Goal: Task Accomplishment & Management: Manage account settings

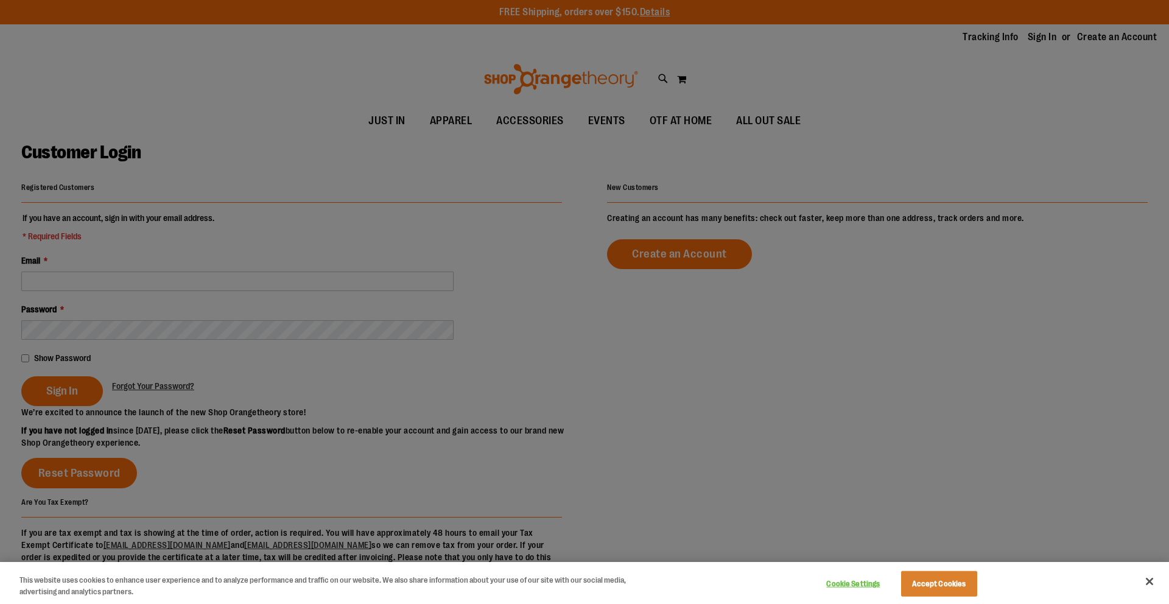
click at [413, 260] on div at bounding box center [584, 302] width 1169 height 604
click at [1148, 581] on button "Close" at bounding box center [1149, 581] width 27 height 27
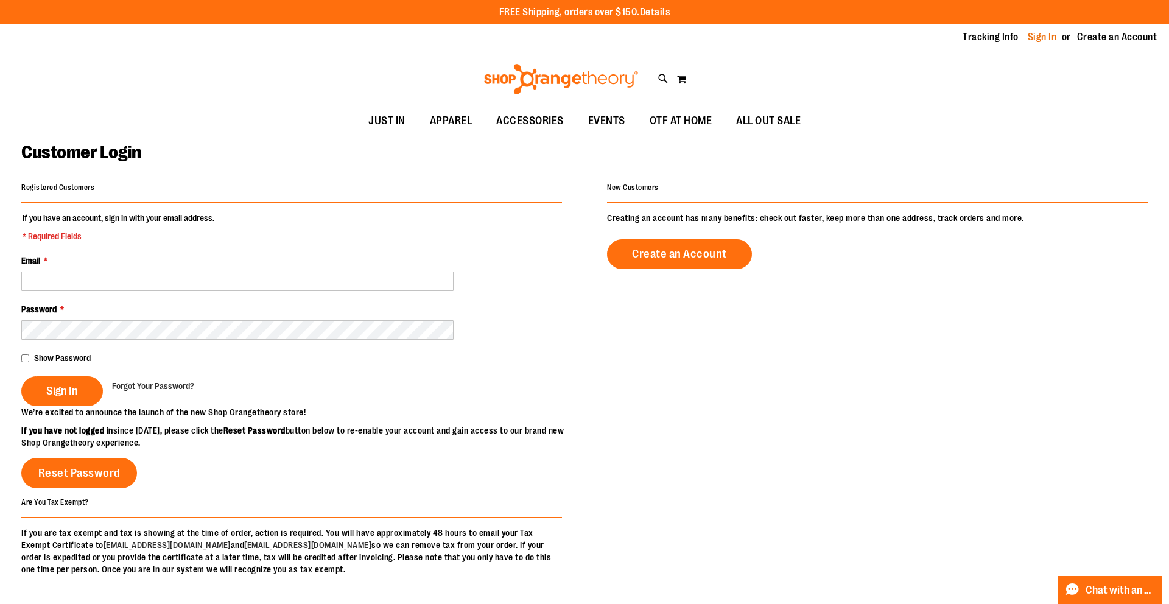
click at [1035, 35] on link "Sign In" at bounding box center [1041, 36] width 29 height 13
click at [128, 292] on fieldset "If you have an account, sign in with your email address. * Required Fields Emai…" at bounding box center [291, 309] width 541 height 194
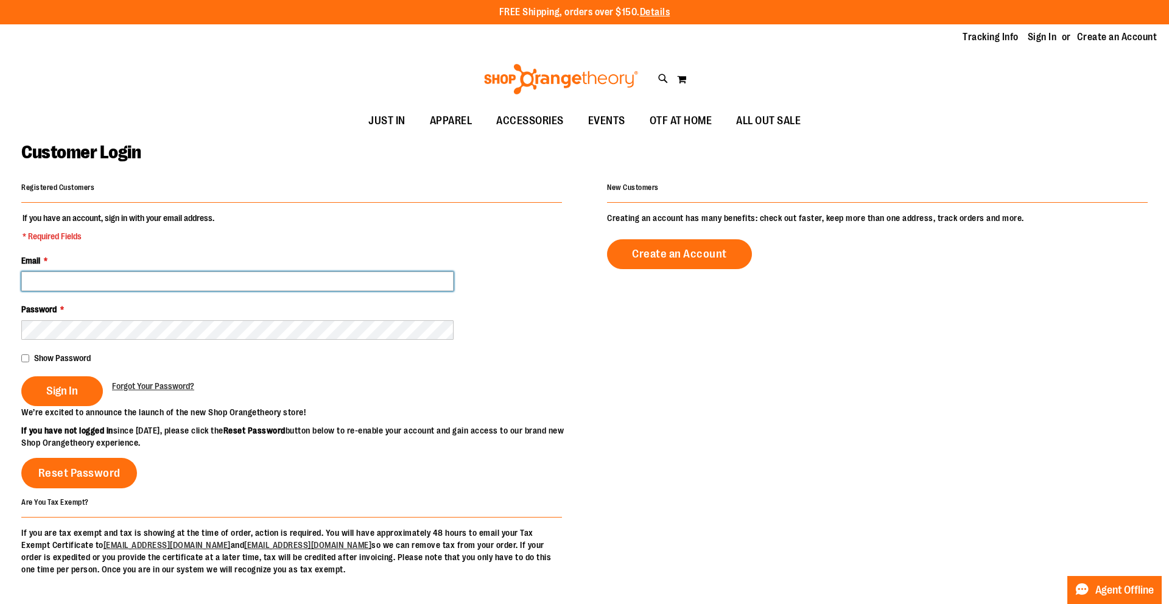
click at [111, 278] on input "Email *" at bounding box center [237, 280] width 432 height 19
type input "**********"
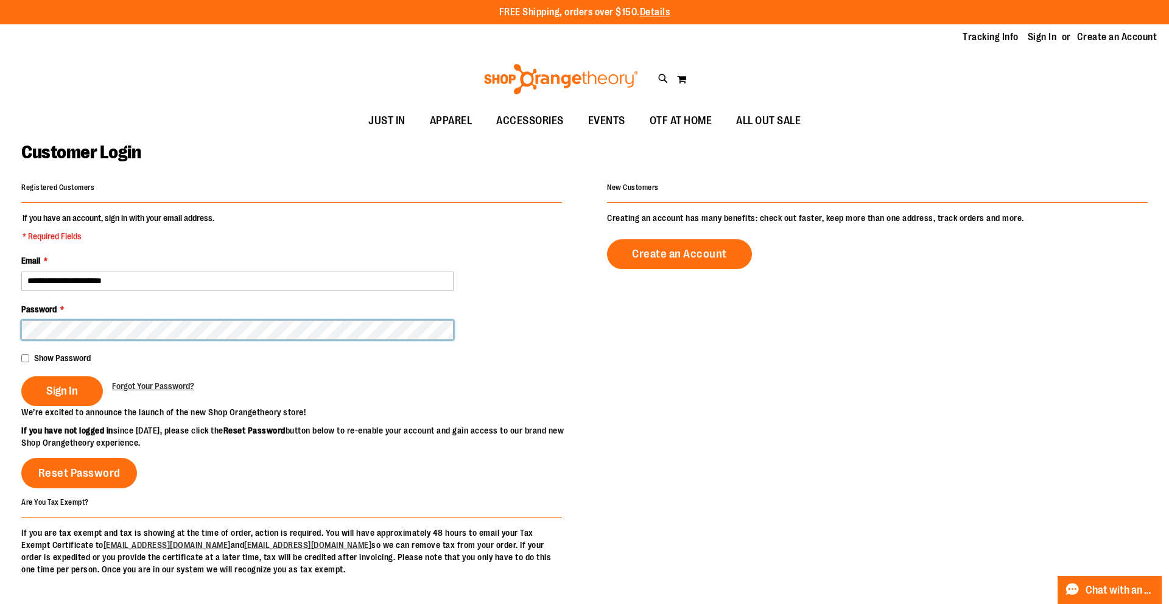
click at [21, 376] on button "Sign In" at bounding box center [62, 391] width 82 height 30
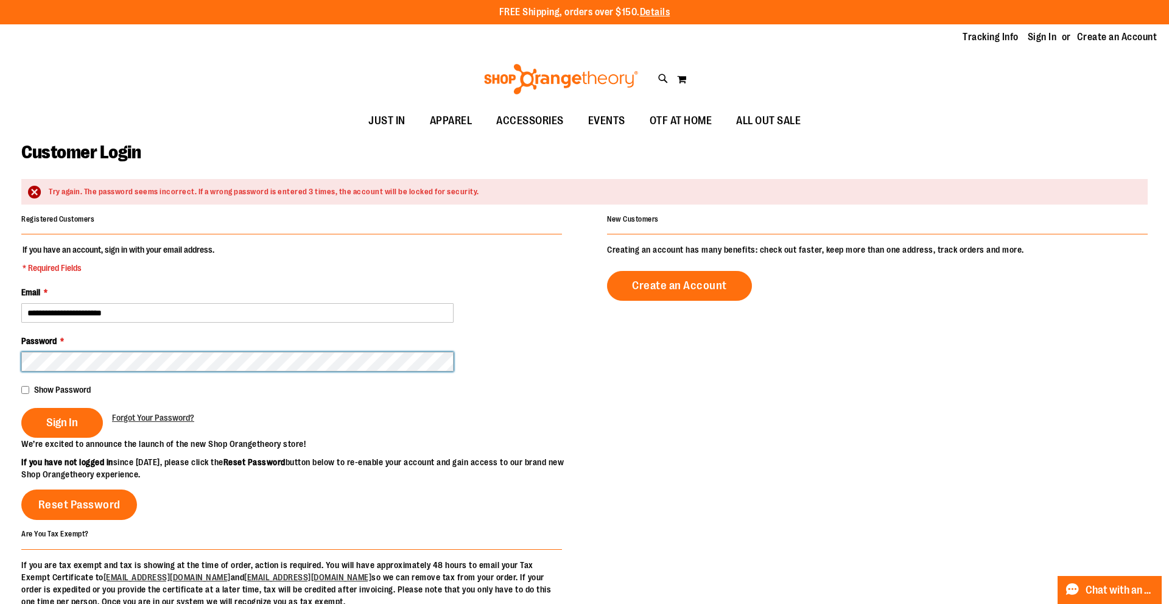
click at [21, 408] on button "Sign In" at bounding box center [62, 423] width 82 height 30
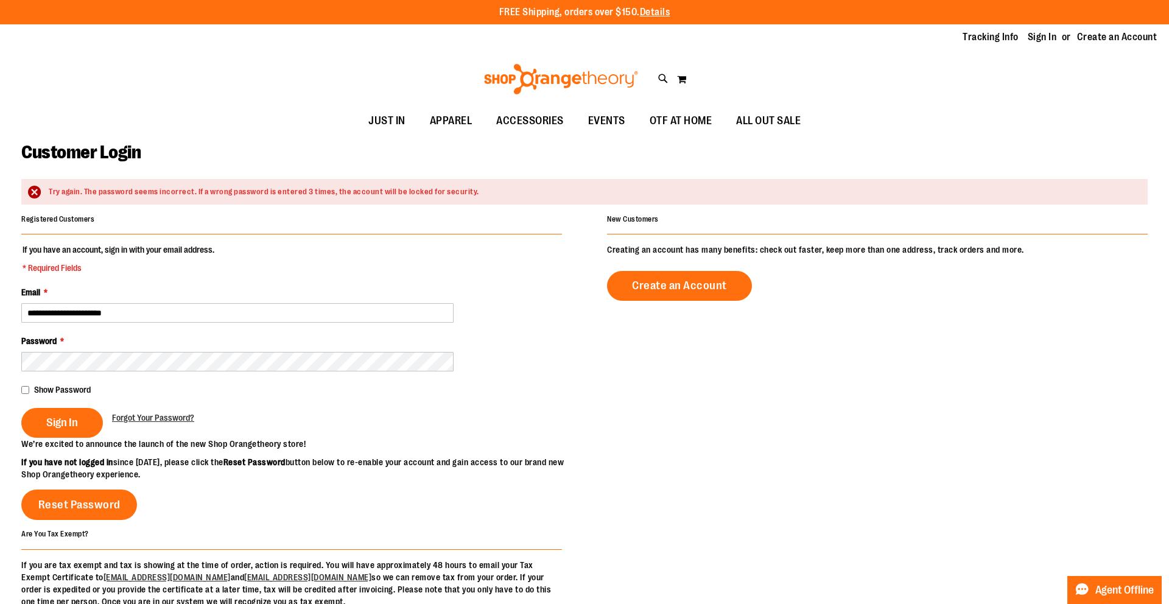
click at [79, 351] on div "Password *" at bounding box center [291, 353] width 541 height 37
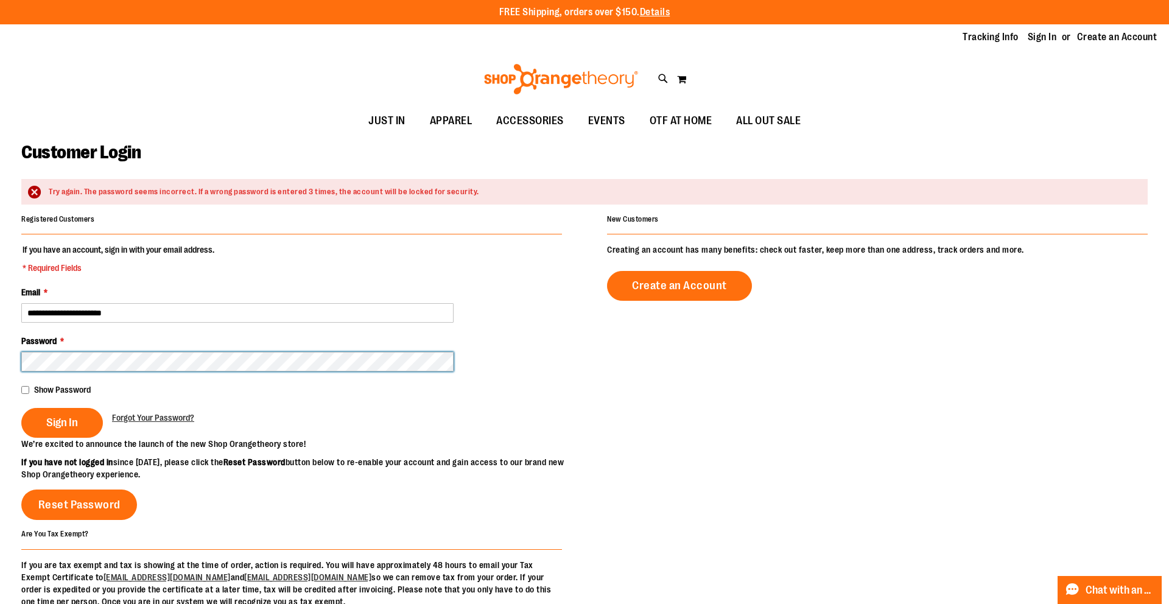
click at [21, 408] on button "Sign In" at bounding box center [62, 423] width 82 height 30
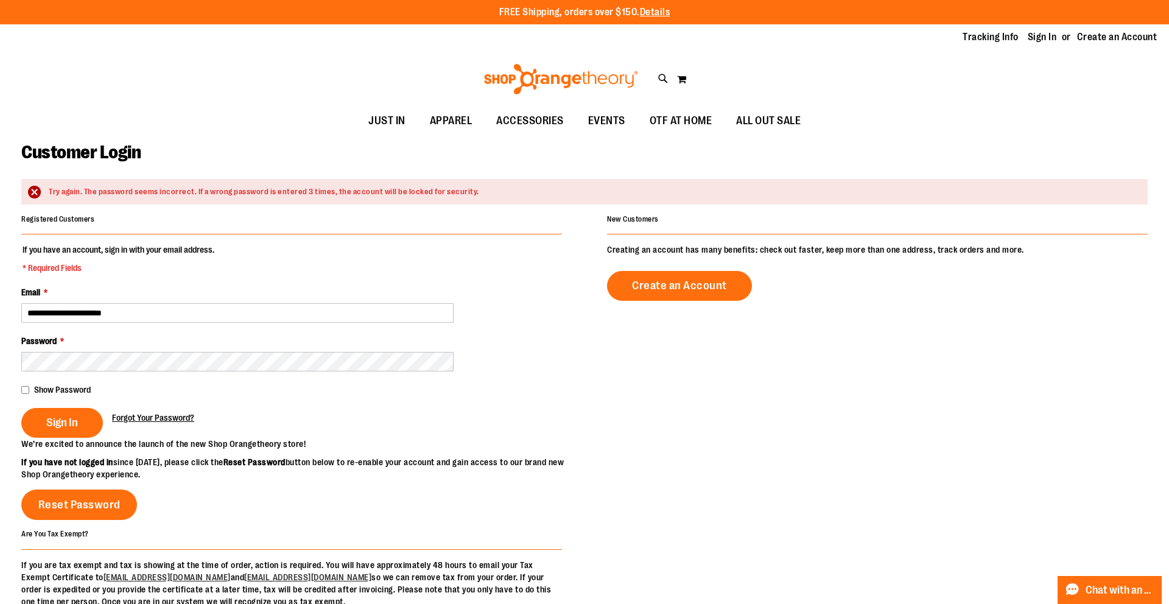
click at [166, 421] on span "Forgot Your Password?" at bounding box center [153, 418] width 82 height 10
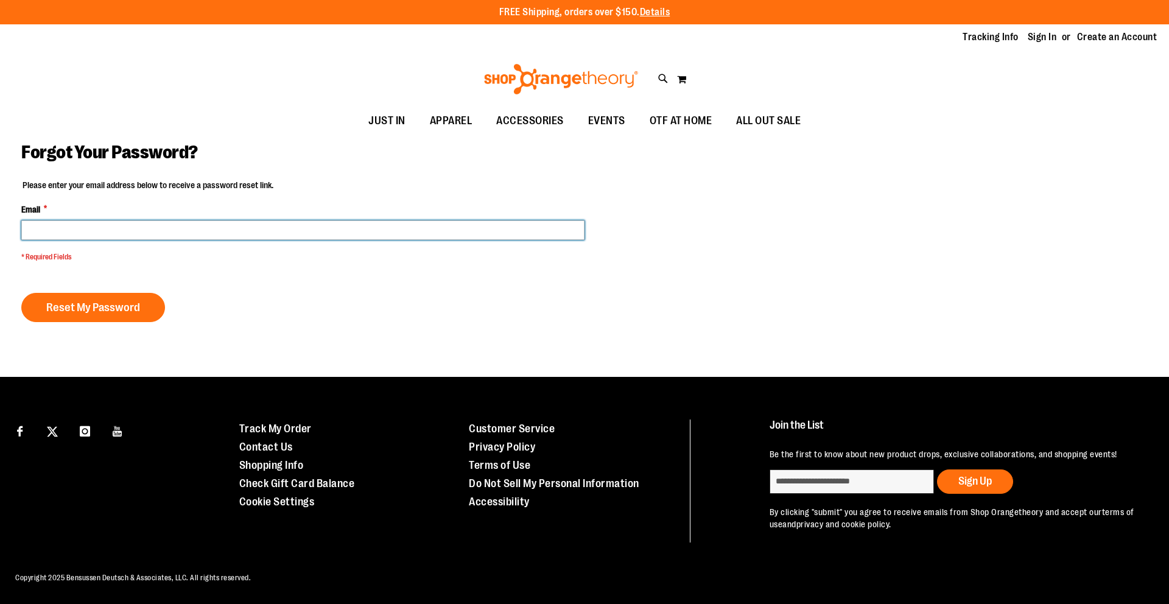
click at [189, 236] on input "Email *" at bounding box center [302, 229] width 563 height 19
type input "**********"
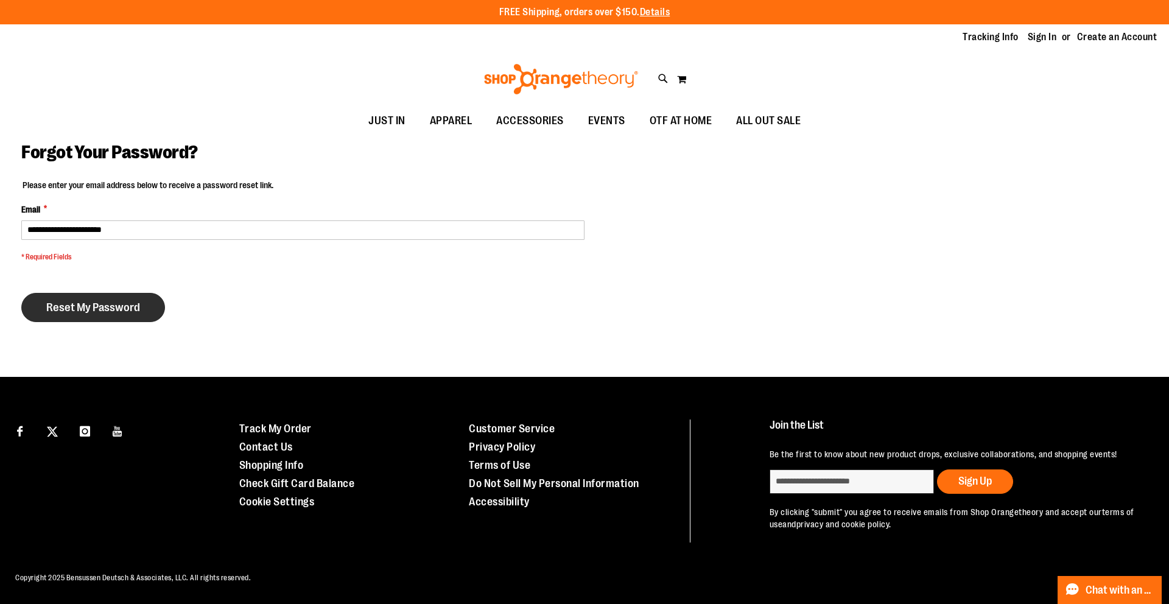
click at [121, 312] on span "Reset My Password" at bounding box center [93, 307] width 94 height 13
